Goal: Communication & Community: Ask a question

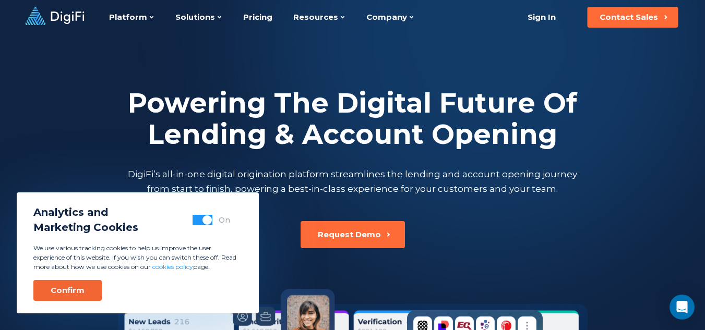
click at [81, 292] on div "Confirm" at bounding box center [68, 290] width 34 height 10
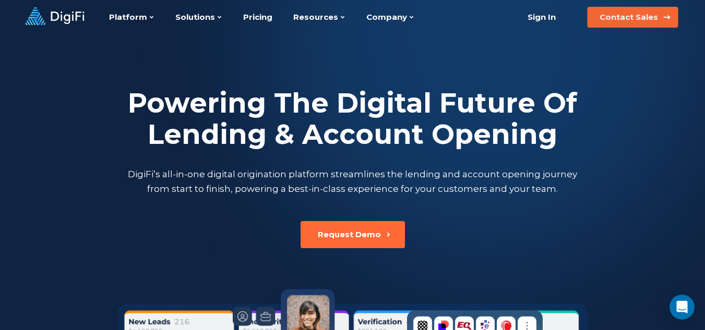
click at [632, 17] on div "Contact Sales" at bounding box center [629, 17] width 58 height 10
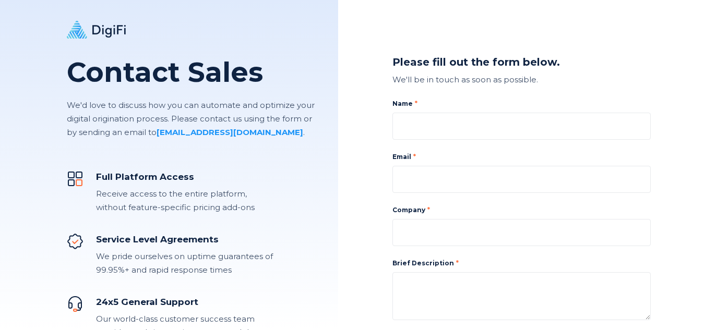
type input "[PERSON_NAME]"
type input "[PERSON_NAME][EMAIL_ADDRESS][PERSON_NAME][DOMAIN_NAME]"
type input "TheTargetInbox"
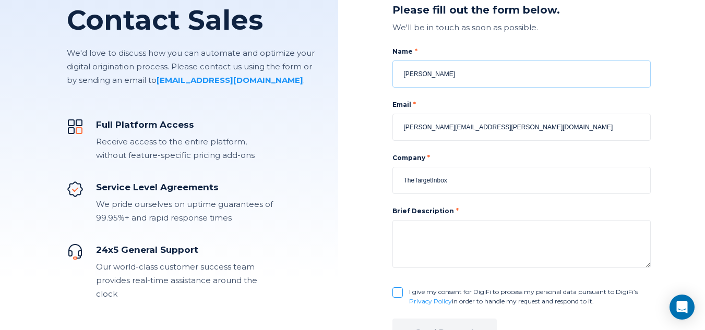
scroll to position [123, 0]
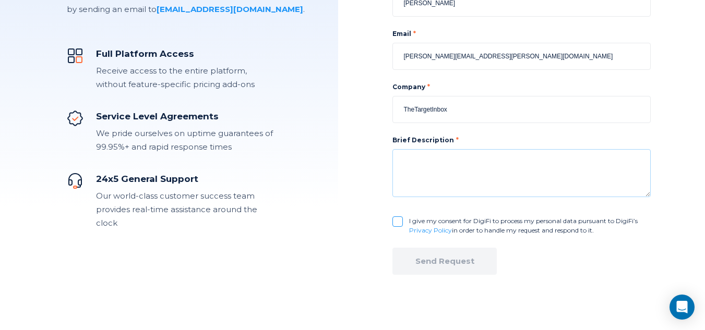
click at [437, 150] on textarea at bounding box center [521, 173] width 258 height 48
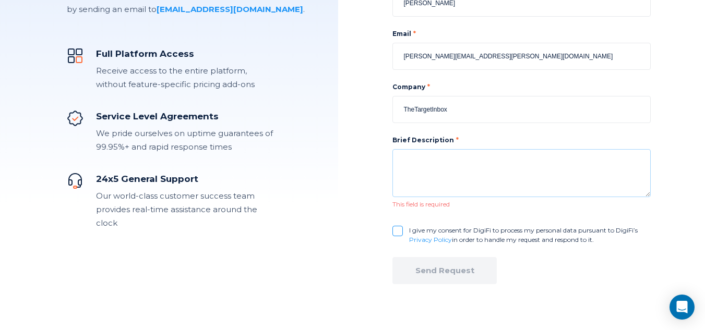
click at [614, 163] on textarea at bounding box center [521, 173] width 258 height 48
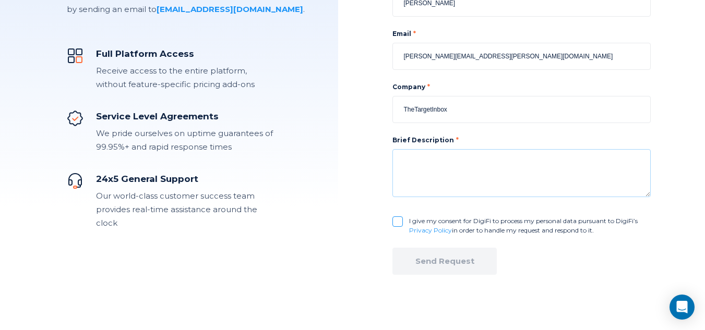
paste textarea "Hi, We work with RegTech solution providers—including GRC, compliance, audit, a…"
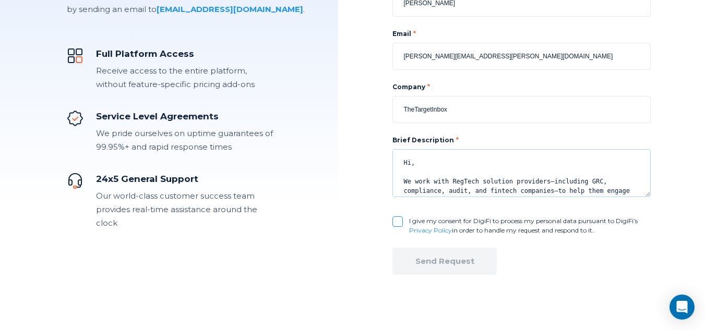
scroll to position [139, 0]
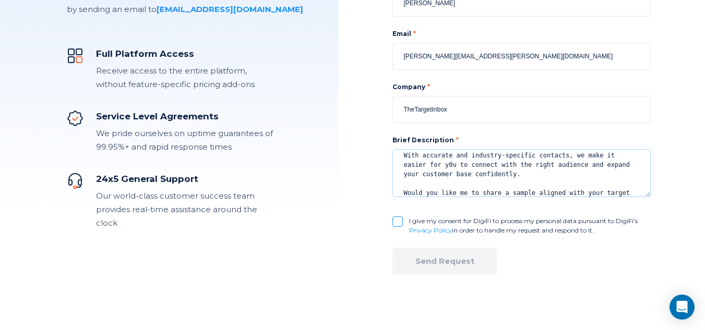
type textarea "Hi, We work with RegTech solution providers—including GRC, compliance, audit, a…"
drag, startPoint x: 393, startPoint y: 221, endPoint x: 405, endPoint y: 230, distance: 14.9
click at [393, 220] on input "I give my consent for DigiFi to process my personal data pursuant to DigiFi’s P…" at bounding box center [397, 222] width 10 height 10
checkbox input "true"
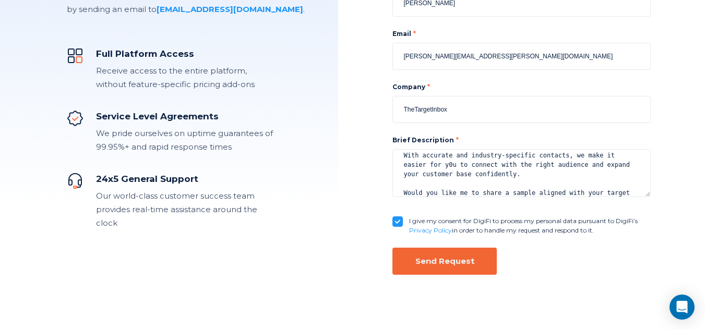
click at [441, 256] on div "Send Request" at bounding box center [444, 261] width 59 height 10
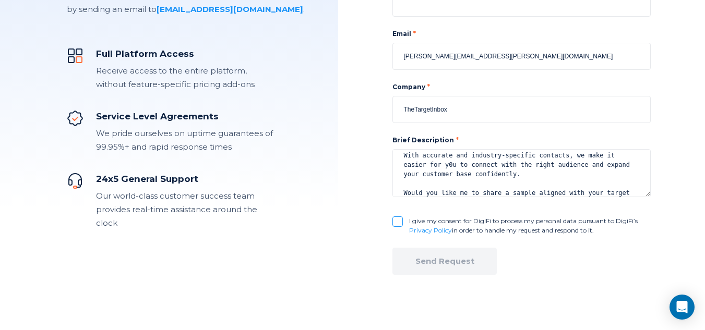
checkbox input "false"
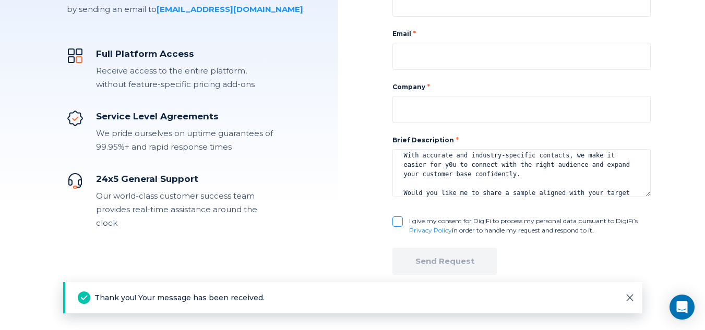
scroll to position [0, 0]
